Goal: Information Seeking & Learning: Learn about a topic

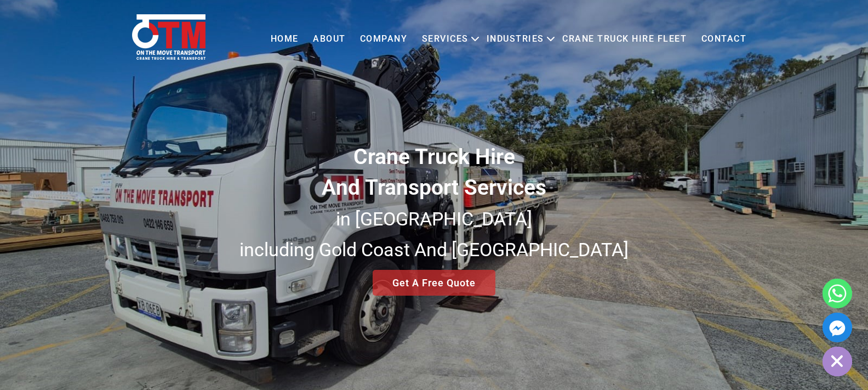
scroll to position [27, 0]
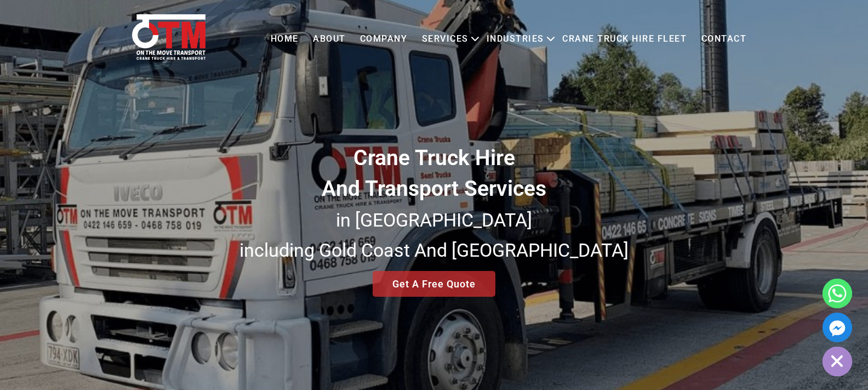
click at [317, 37] on link "About" at bounding box center [329, 39] width 47 height 30
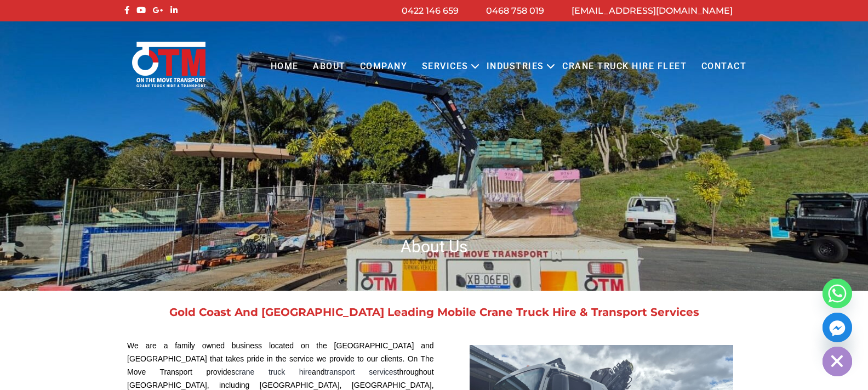
click at [374, 65] on link "COMPANY" at bounding box center [384, 67] width 62 height 30
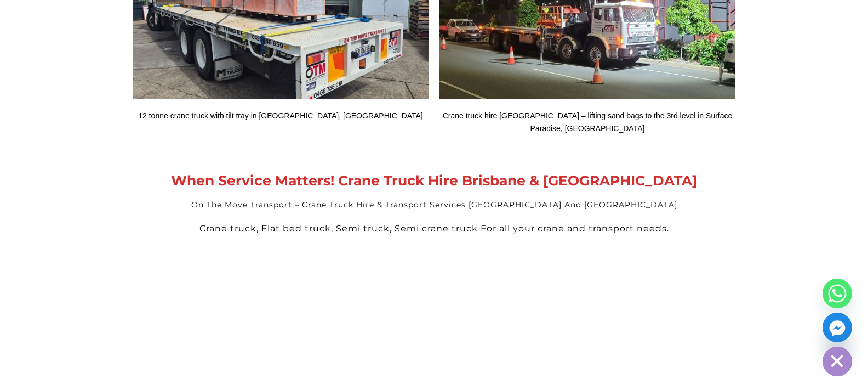
scroll to position [2766, 0]
